Goal: Transaction & Acquisition: Purchase product/service

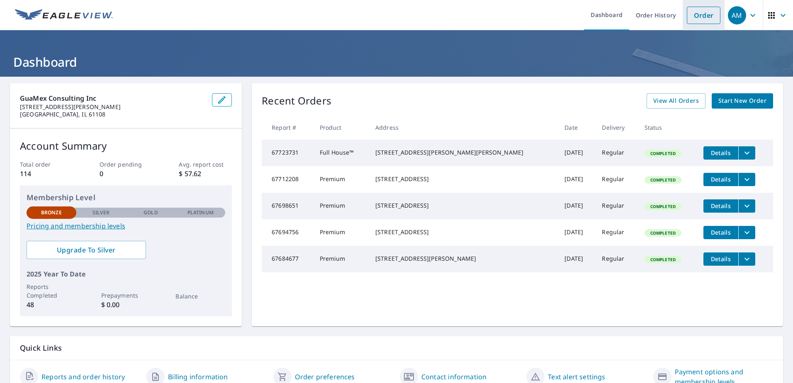
click at [694, 20] on link "Order" at bounding box center [704, 15] width 34 height 17
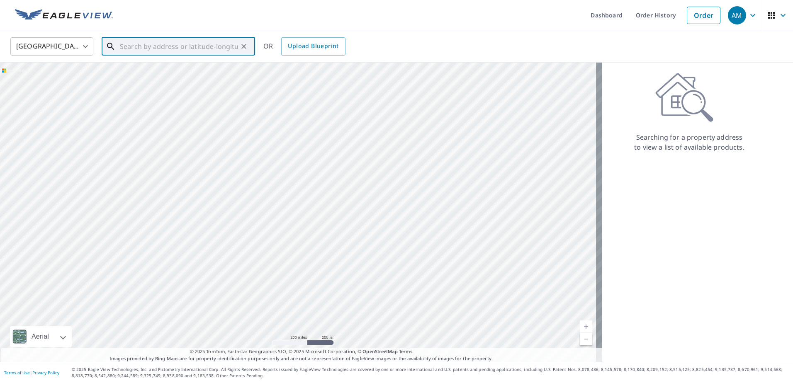
paste input "[STREET_ADDRESS]"
click at [151, 72] on span "[STREET_ADDRESS]" at bounding box center [183, 71] width 130 height 10
type input "[STREET_ADDRESS]"
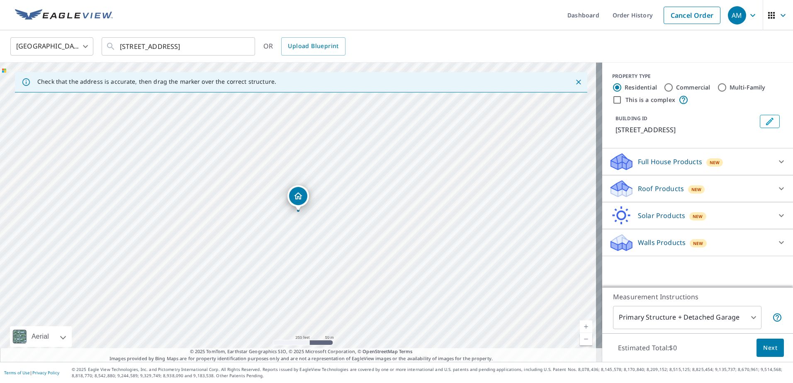
click at [641, 191] on p "Roof Products" at bounding box center [661, 189] width 46 height 10
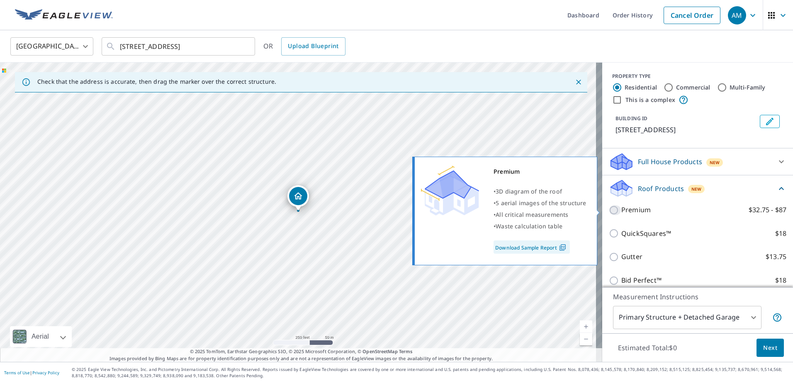
click at [611, 209] on input "Premium $32.75 - $87" at bounding box center [615, 210] width 12 height 10
checkbox input "true"
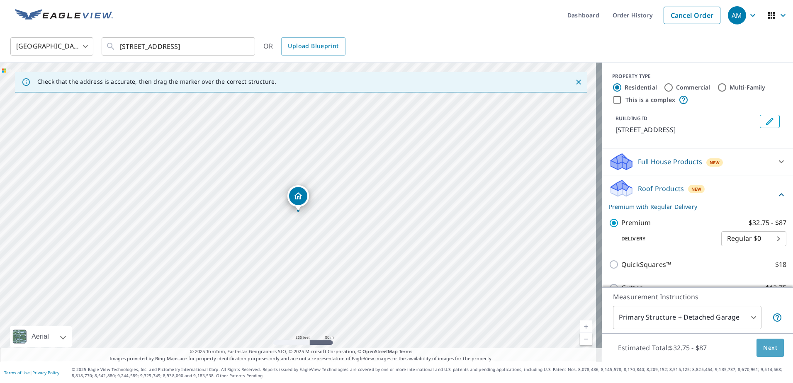
click at [757, 346] on button "Next" at bounding box center [770, 348] width 27 height 19
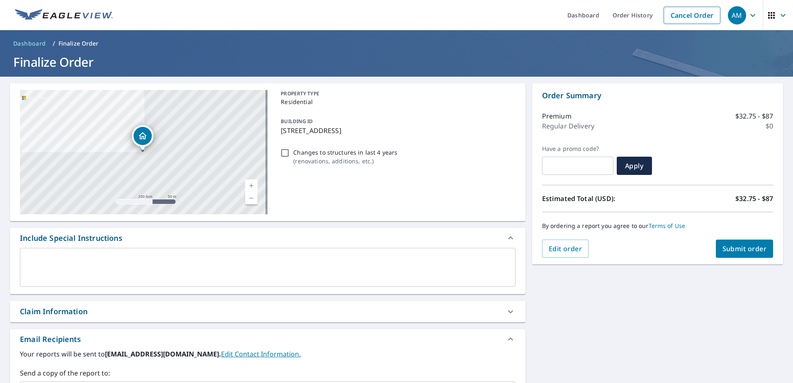
click at [742, 252] on span "Submit order" at bounding box center [745, 248] width 44 height 9
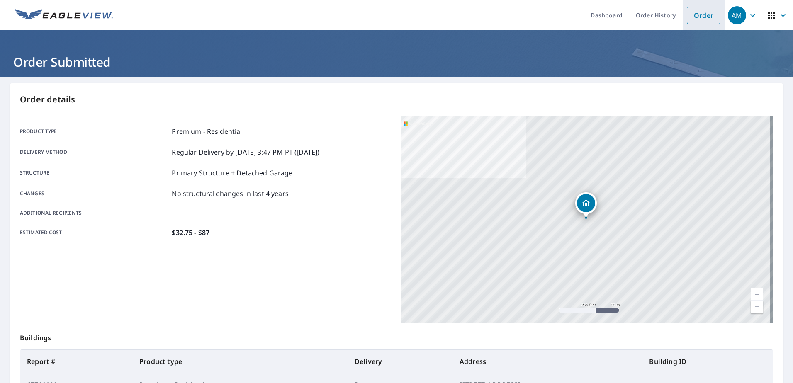
click at [690, 15] on link "Order" at bounding box center [704, 15] width 34 height 17
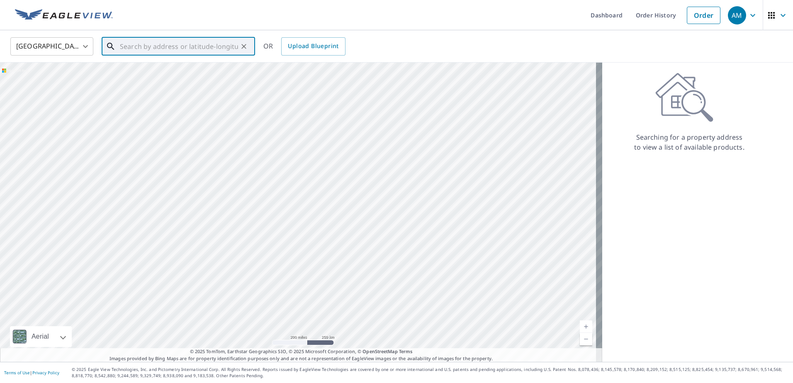
paste input "[STREET_ADDRESS]"
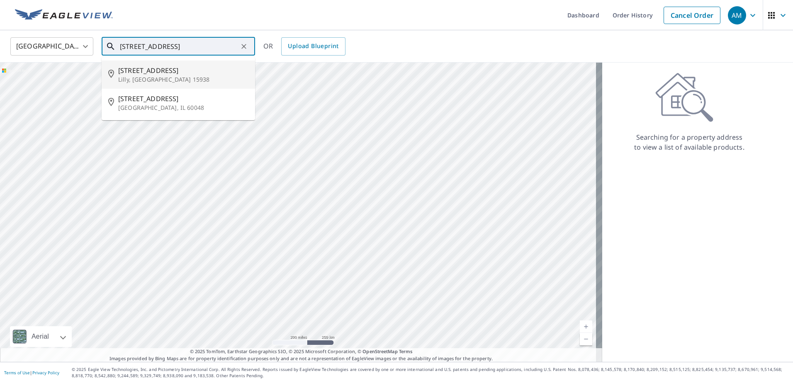
click at [161, 74] on span "[STREET_ADDRESS]" at bounding box center [183, 71] width 130 height 10
type input "[STREET_ADDRESS][PERSON_NAME]"
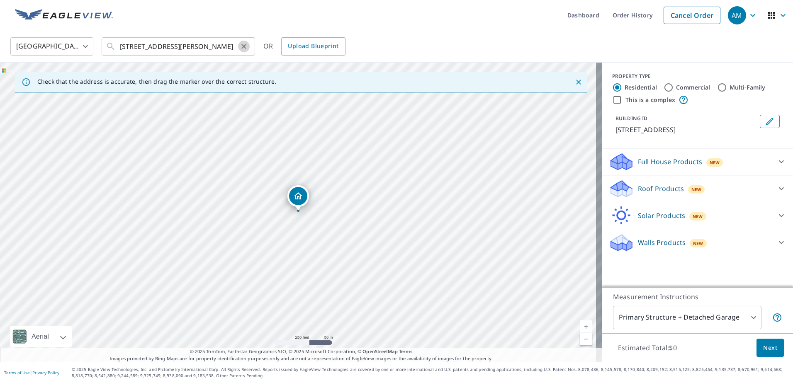
drag, startPoint x: 244, startPoint y: 46, endPoint x: 140, endPoint y: 53, distance: 104.3
click at [243, 46] on icon "Clear" at bounding box center [244, 46] width 8 height 8
paste input "[STREET_ADDRESS]"
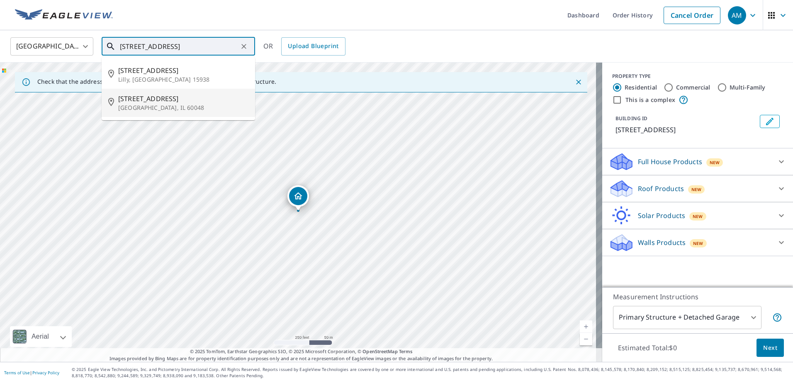
click at [148, 105] on p "[GEOGRAPHIC_DATA], IL 60048" at bounding box center [183, 108] width 130 height 8
type input "[STREET_ADDRESS]"
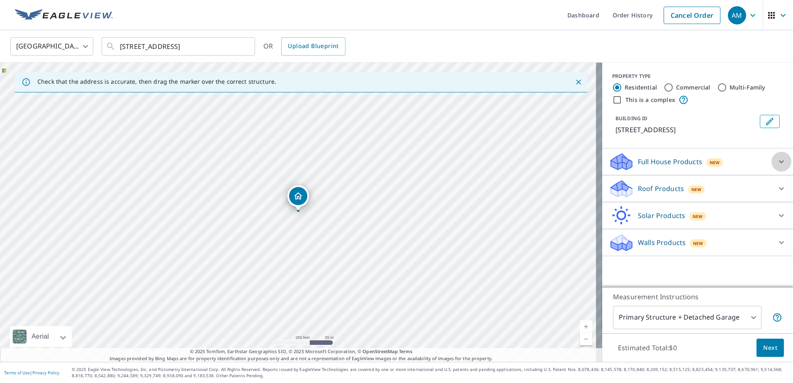
click at [779, 161] on icon at bounding box center [781, 162] width 5 height 3
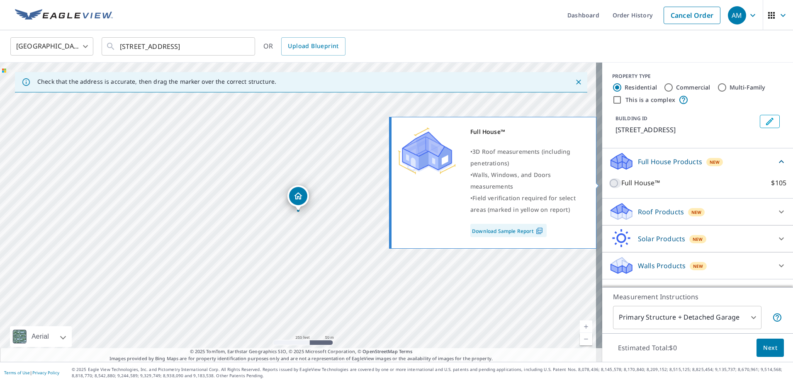
click at [609, 184] on input "Full House™ $105" at bounding box center [615, 183] width 12 height 10
checkbox input "true"
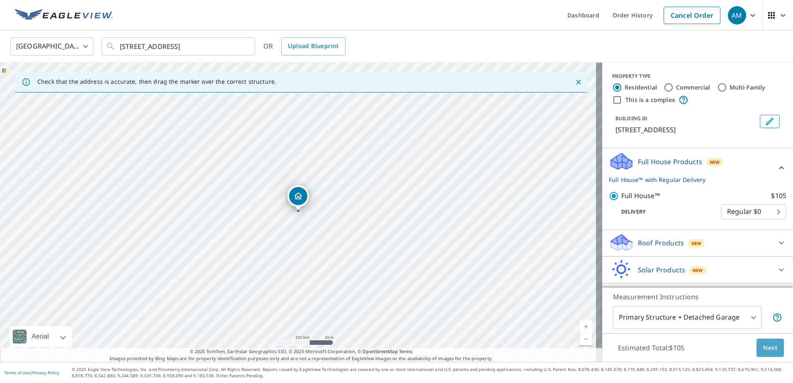
click at [769, 346] on span "Next" at bounding box center [770, 348] width 14 height 10
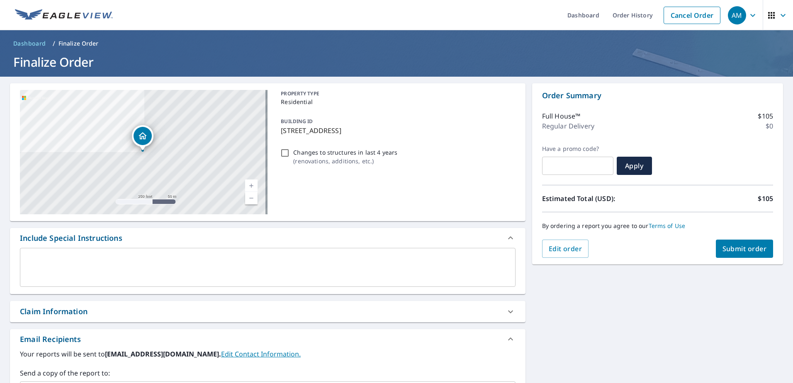
click at [739, 253] on span "Submit order" at bounding box center [745, 248] width 44 height 9
